Goal: Task Accomplishment & Management: Manage account settings

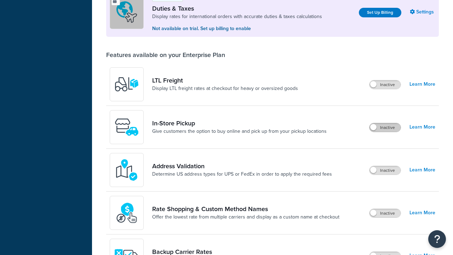
click at [385, 127] on label "Inactive" at bounding box center [384, 127] width 31 height 8
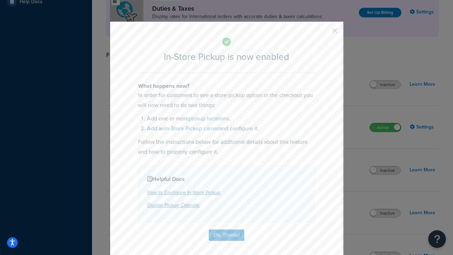
click at [324, 33] on button "button" at bounding box center [324, 33] width 2 height 2
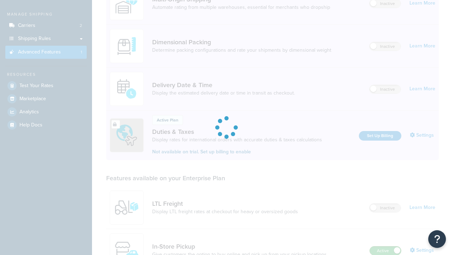
click at [385, 246] on label "Active" at bounding box center [385, 250] width 31 height 8
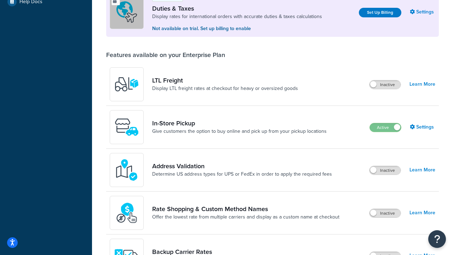
scroll to position [216, 0]
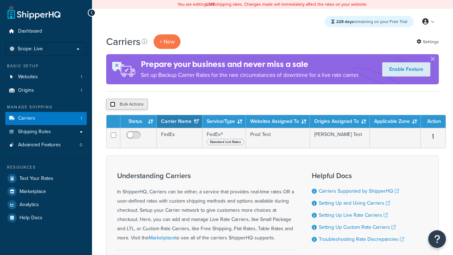
click at [112, 104] on input "checkbox" at bounding box center [112, 104] width 5 height 5
checkbox input "true"
click at [0, 0] on button "Delete" at bounding box center [0, 0] width 0 height 0
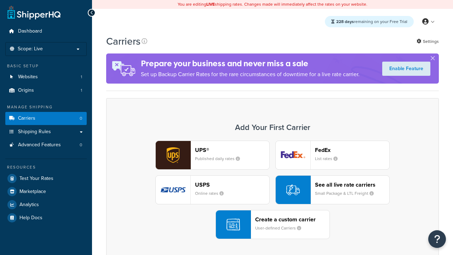
click at [272, 190] on div "UPS® Published daily rates FedEx List rates USPS Online rates See all live rate…" at bounding box center [273, 189] width 318 height 98
click at [272, 224] on div "Create a custom carrier User-defined Carriers" at bounding box center [292, 224] width 74 height 17
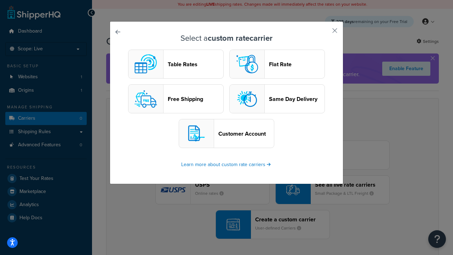
click at [176, 64] on header "Table Rates" at bounding box center [196, 64] width 56 height 7
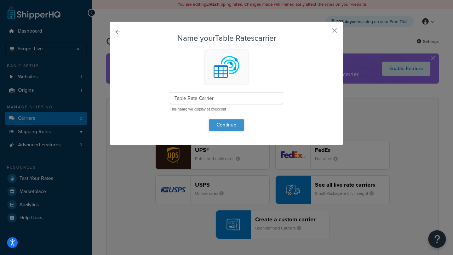
type input "Table Rate Carrier"
click at [226, 125] on button "Continue" at bounding box center [226, 124] width 35 height 11
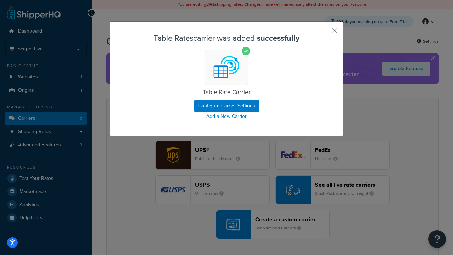
click at [324, 33] on button "button" at bounding box center [324, 33] width 2 height 2
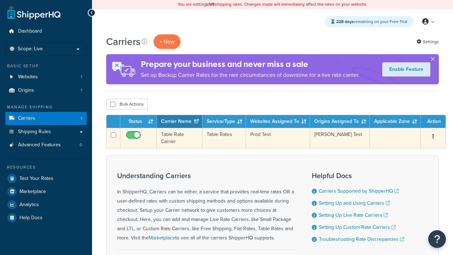
click at [433, 137] on icon "button" at bounding box center [432, 136] width 1 height 5
click at [0, 0] on link "Edit" at bounding box center [0, 0] width 0 height 0
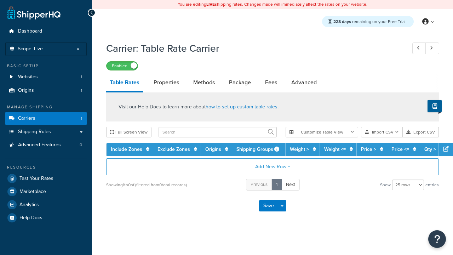
select select "25"
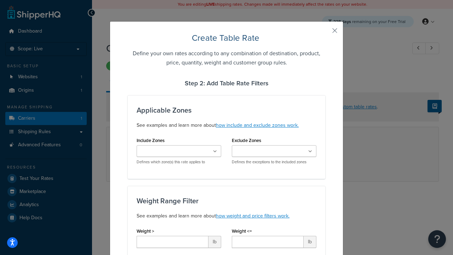
type input "10"
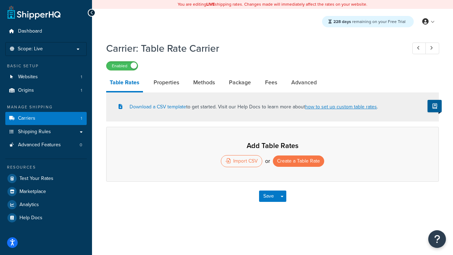
select select "25"
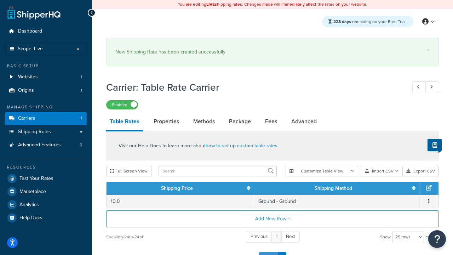
click at [268, 252] on button "Save" at bounding box center [268, 257] width 19 height 11
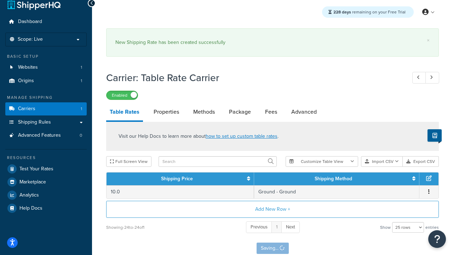
scroll to position [0, 0]
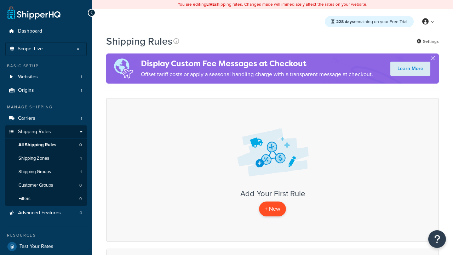
click at [272, 209] on p "+ New" at bounding box center [272, 208] width 27 height 15
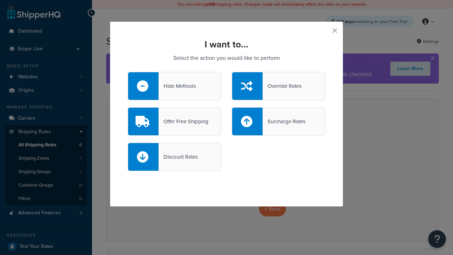
click at [174, 121] on div "Offer Free Shipping" at bounding box center [183, 121] width 50 height 10
click at [0, 0] on input "Offer Free Shipping" at bounding box center [0, 0] width 0 height 0
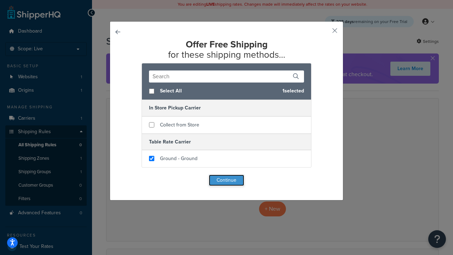
click at [226, 180] on button "Continue" at bounding box center [226, 179] width 35 height 11
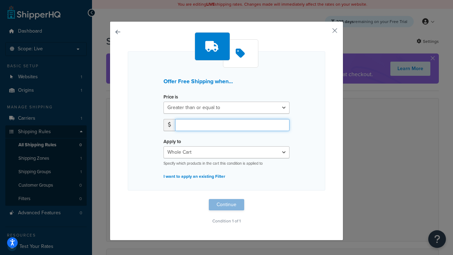
click at [232, 125] on input "number" at bounding box center [232, 125] width 114 height 12
type input "50"
click at [226, 204] on button "Continue" at bounding box center [226, 204] width 35 height 11
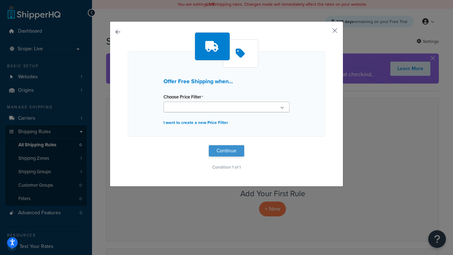
click at [226, 151] on button "Continue" at bounding box center [226, 150] width 35 height 11
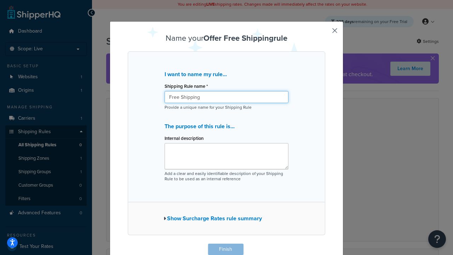
type input "Free Shipping"
click at [225, 249] on button "Finish" at bounding box center [225, 248] width 35 height 11
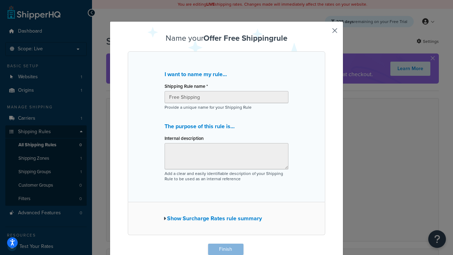
scroll to position [0, 0]
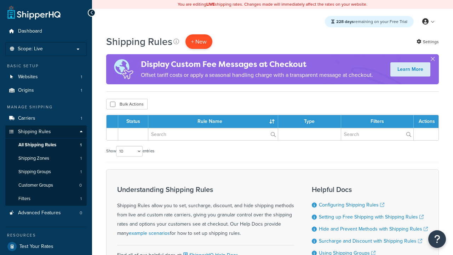
click at [199, 41] on p "+ New" at bounding box center [198, 41] width 27 height 15
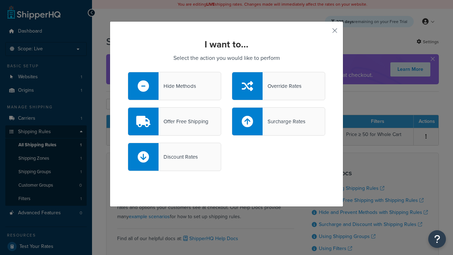
click at [278, 86] on div "Override Rates" at bounding box center [281, 86] width 39 height 10
click at [0, 0] on input "Override Rates" at bounding box center [0, 0] width 0 height 0
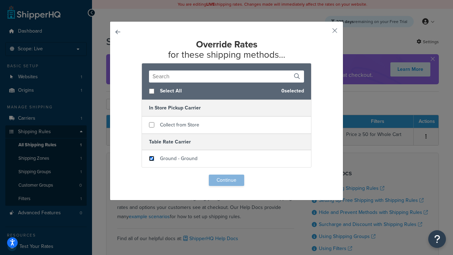
click at [151, 158] on input "checkbox" at bounding box center [151, 158] width 5 height 5
checkbox input "true"
click at [226, 180] on button "Continue" at bounding box center [226, 179] width 35 height 11
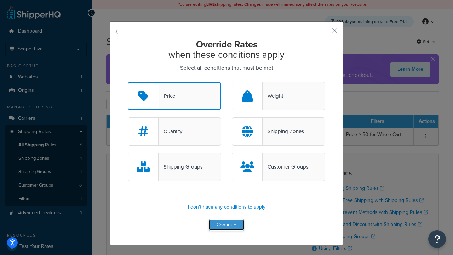
click at [226, 225] on button "Continue" at bounding box center [226, 224] width 35 height 11
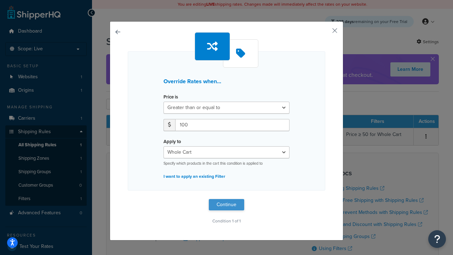
type input "100"
click at [226, 204] on button "Continue" at bounding box center [226, 204] width 35 height 11
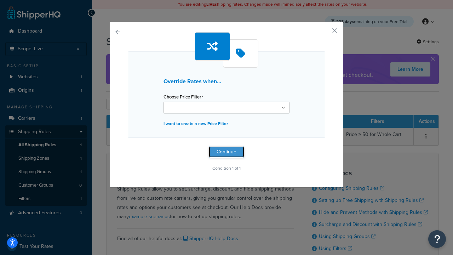
click at [226, 151] on button "Continue" at bounding box center [226, 151] width 35 height 11
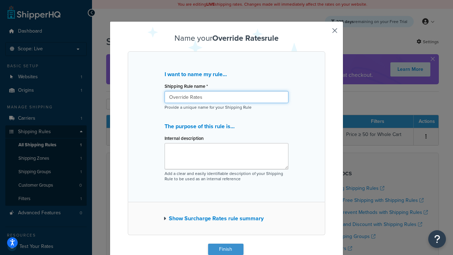
type input "Override Rates"
click at [225, 249] on button "Finish" at bounding box center [225, 248] width 35 height 11
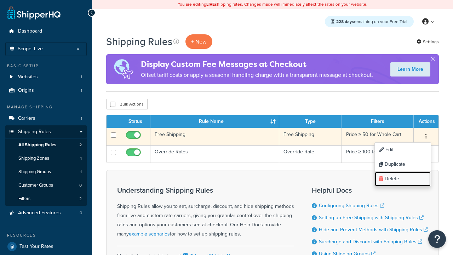
click at [402, 179] on link "Delete" at bounding box center [403, 179] width 56 height 15
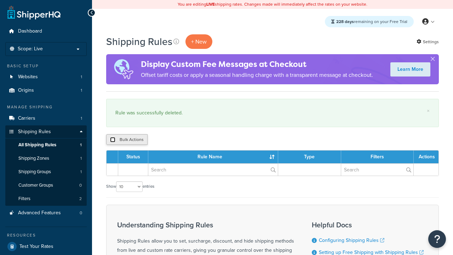
click at [112, 140] on input "checkbox" at bounding box center [112, 139] width 5 height 5
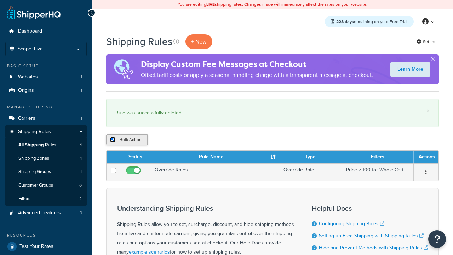
click at [112, 140] on input "checkbox" at bounding box center [112, 139] width 5 height 5
checkbox input "false"
click at [127, 140] on button "Bulk Actions" at bounding box center [126, 139] width 41 height 11
checkbox input "true"
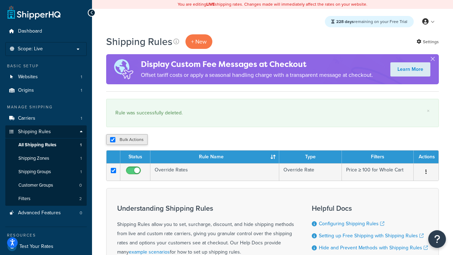
checkbox input "true"
click at [0, 0] on button "Delete" at bounding box center [0, 0] width 0 height 0
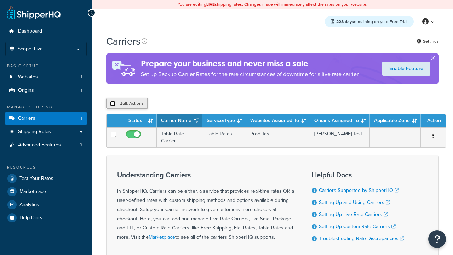
click at [112, 104] on input "checkbox" at bounding box center [112, 103] width 5 height 5
checkbox input "true"
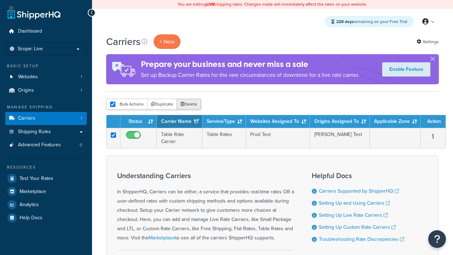
click at [190, 104] on button "Delete" at bounding box center [189, 104] width 24 height 11
